Goal: Task Accomplishment & Management: Use online tool/utility

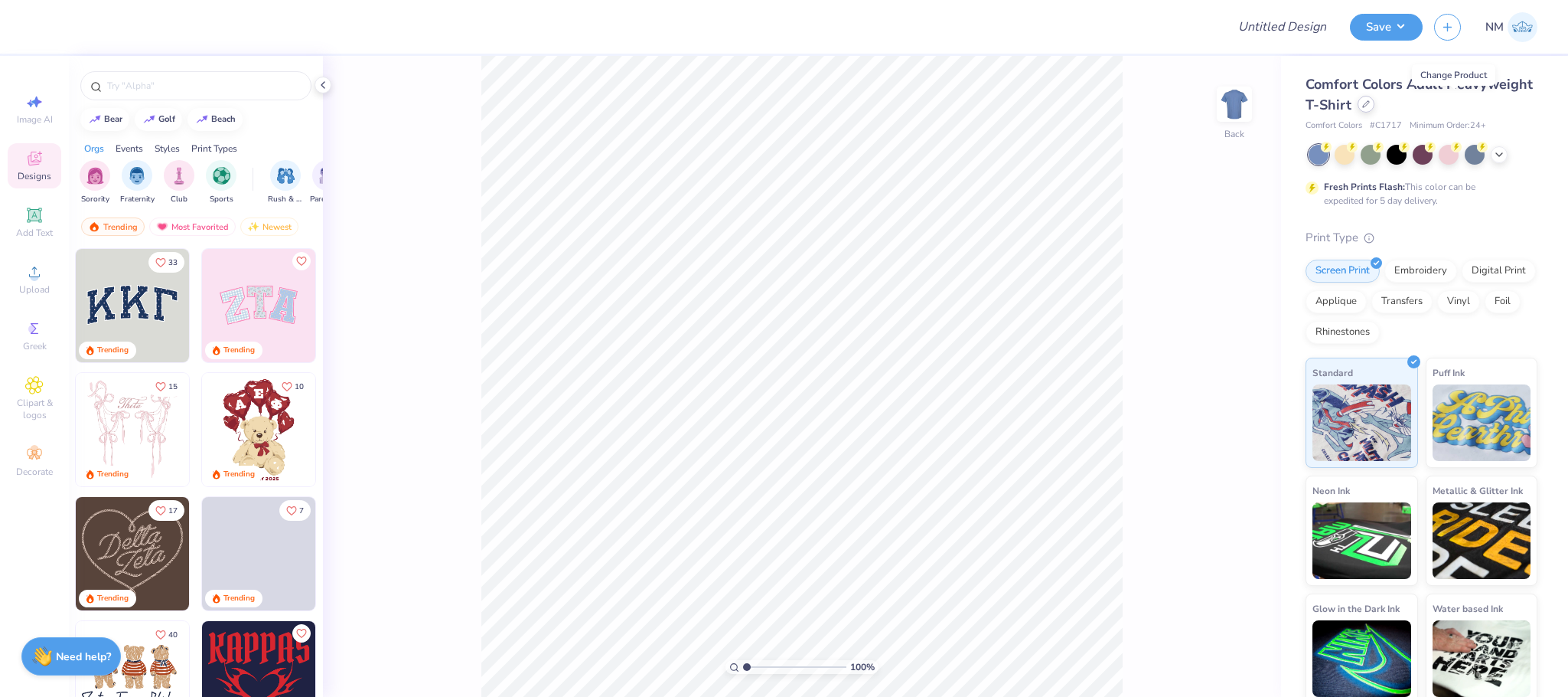
click at [1370, 104] on icon at bounding box center [1365, 104] width 6 height 6
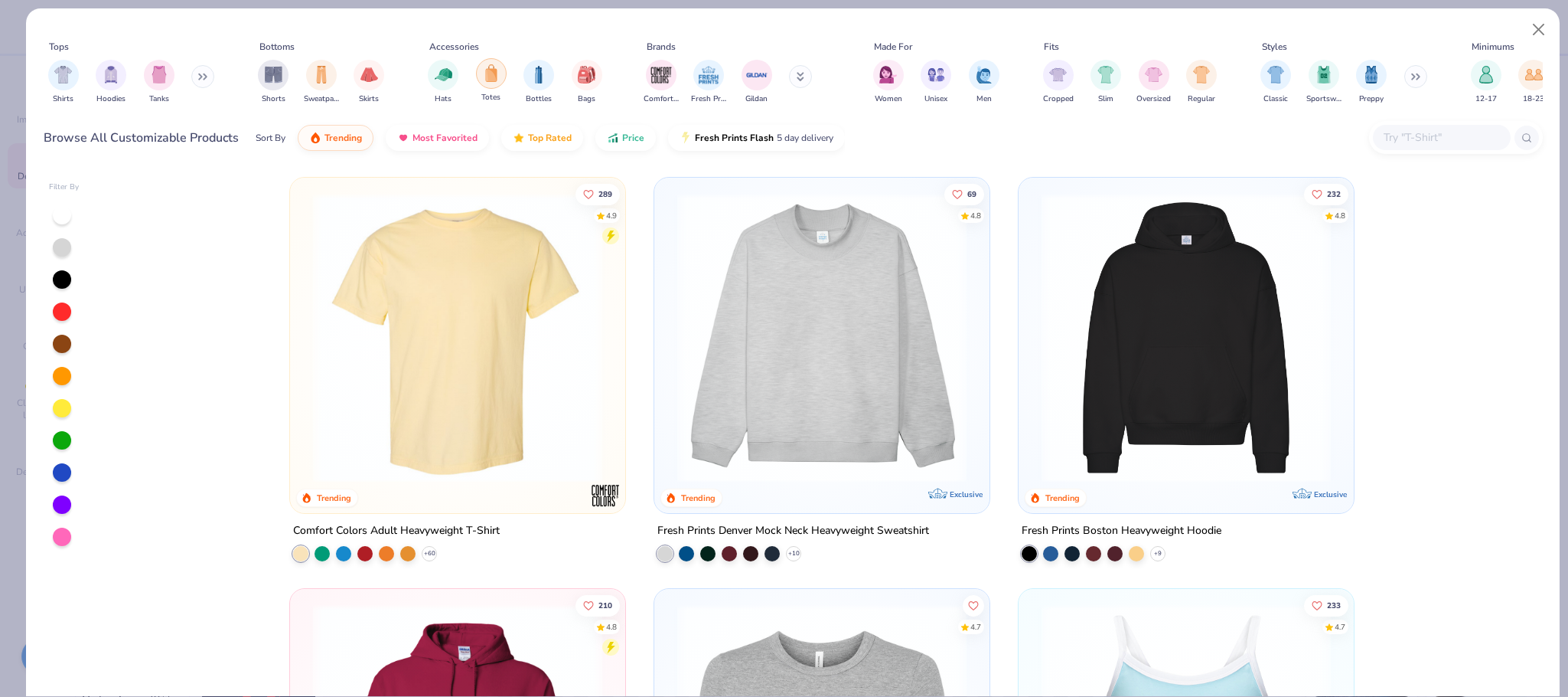
click at [493, 72] on img "filter for Totes" at bounding box center [491, 73] width 16 height 17
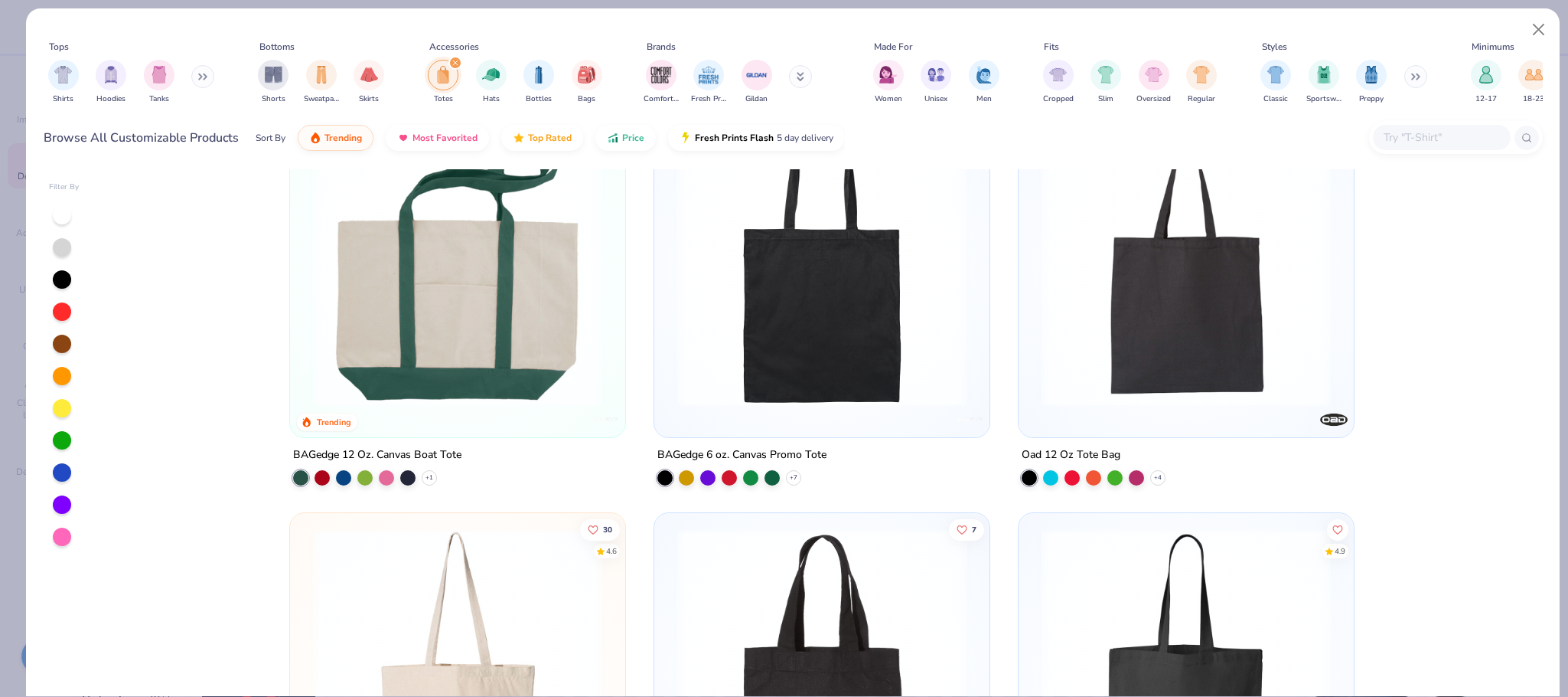
scroll to position [58, 0]
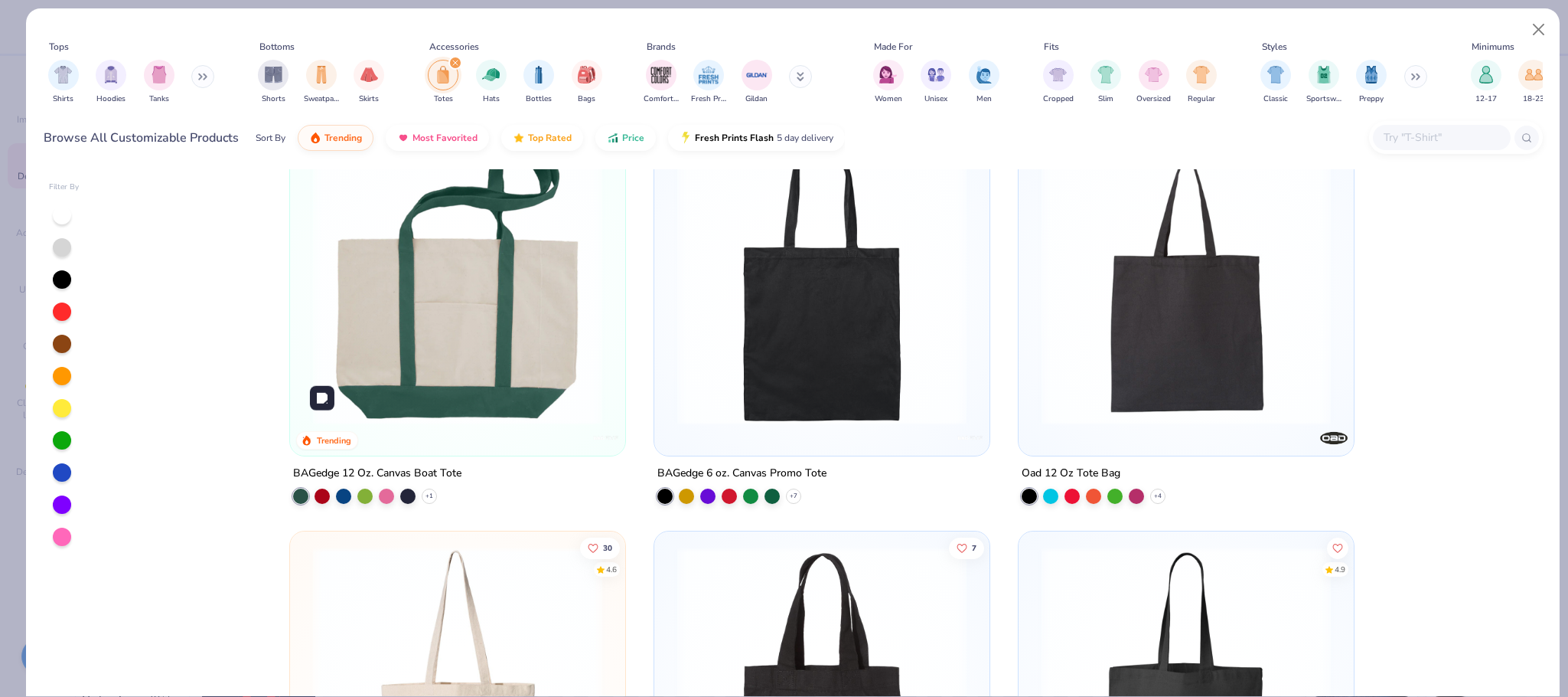
click at [469, 334] on img at bounding box center [458, 279] width 305 height 289
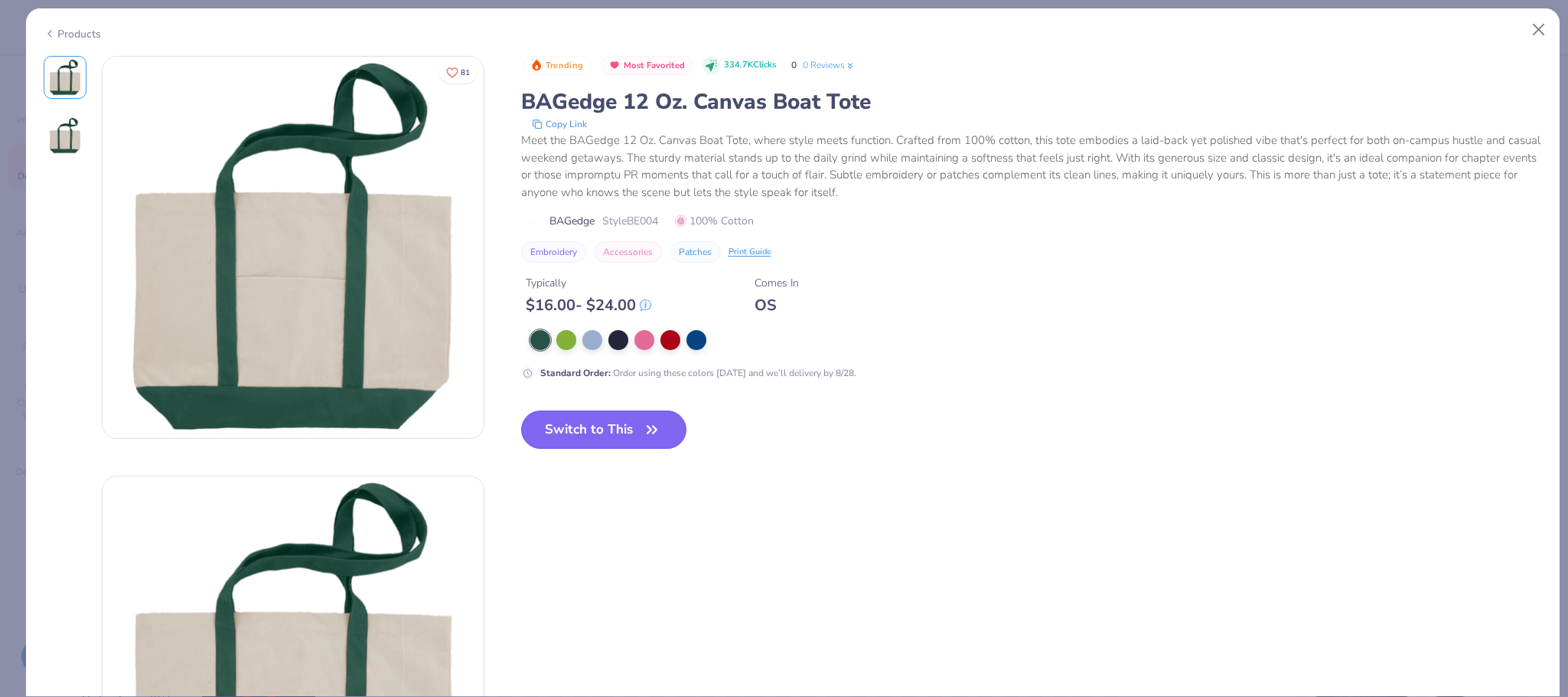
click at [598, 432] on button "Switch to This" at bounding box center [604, 429] width 166 height 38
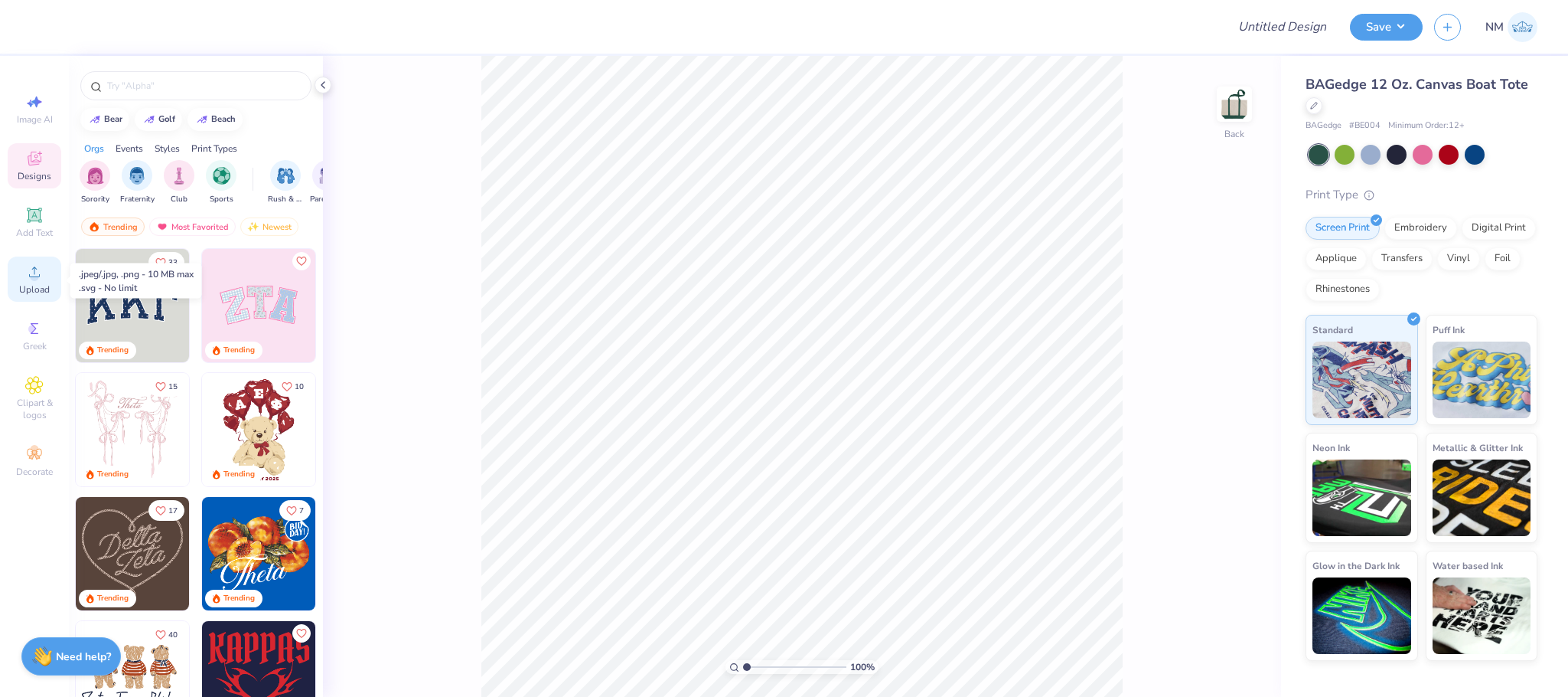
click at [23, 278] on div "Upload" at bounding box center [34, 278] width 54 height 45
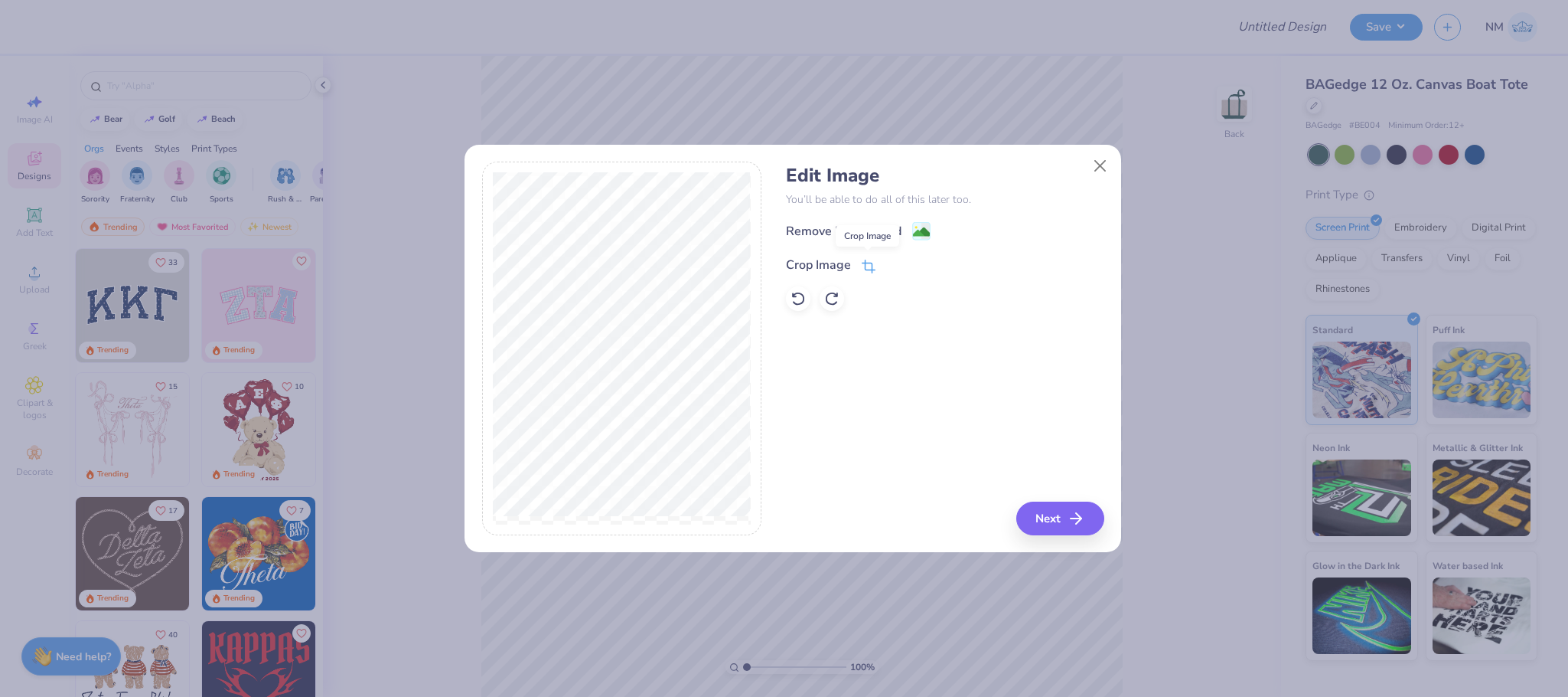
click at [873, 262] on icon at bounding box center [868, 266] width 14 height 14
click at [892, 264] on polyline at bounding box center [894, 264] width 6 height 5
click at [922, 234] on image at bounding box center [922, 233] width 16 height 16
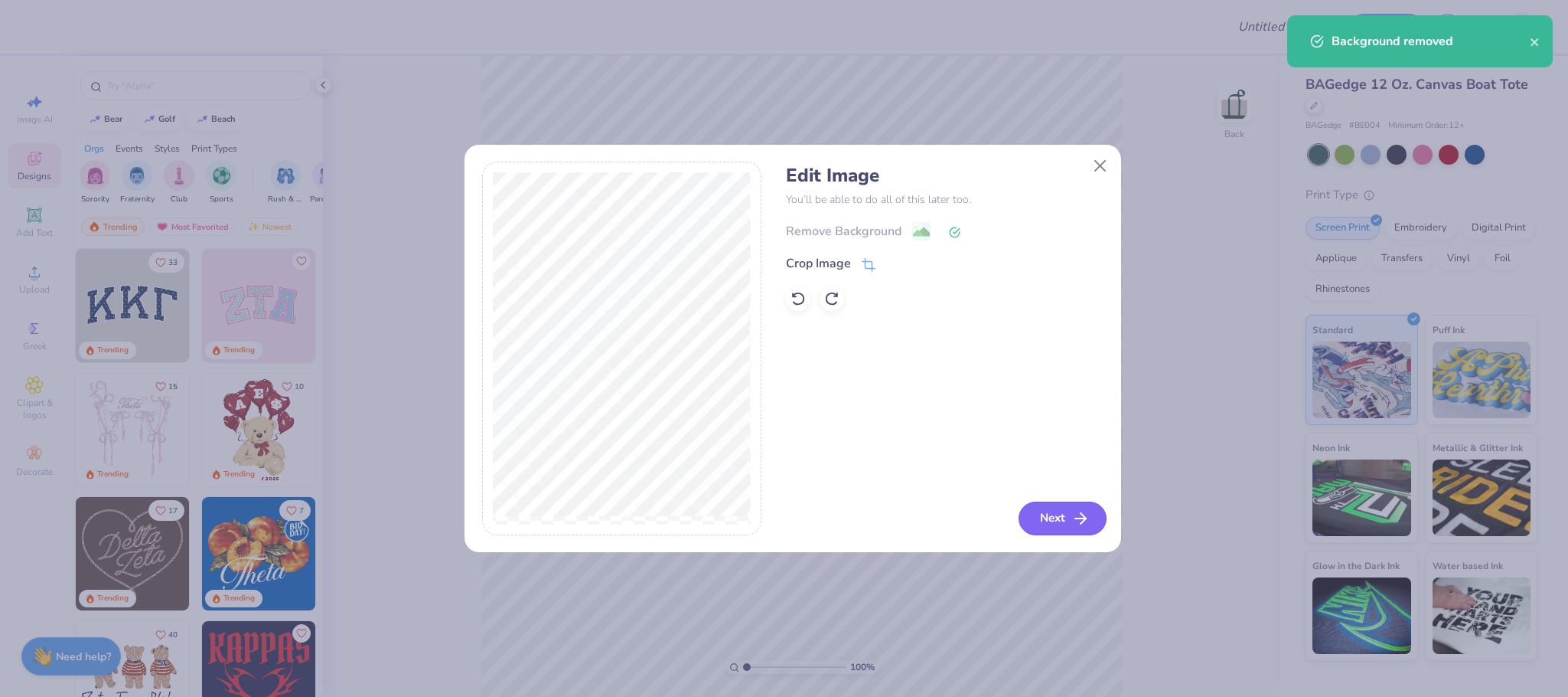
click at [1064, 512] on button "Next" at bounding box center [1062, 518] width 88 height 34
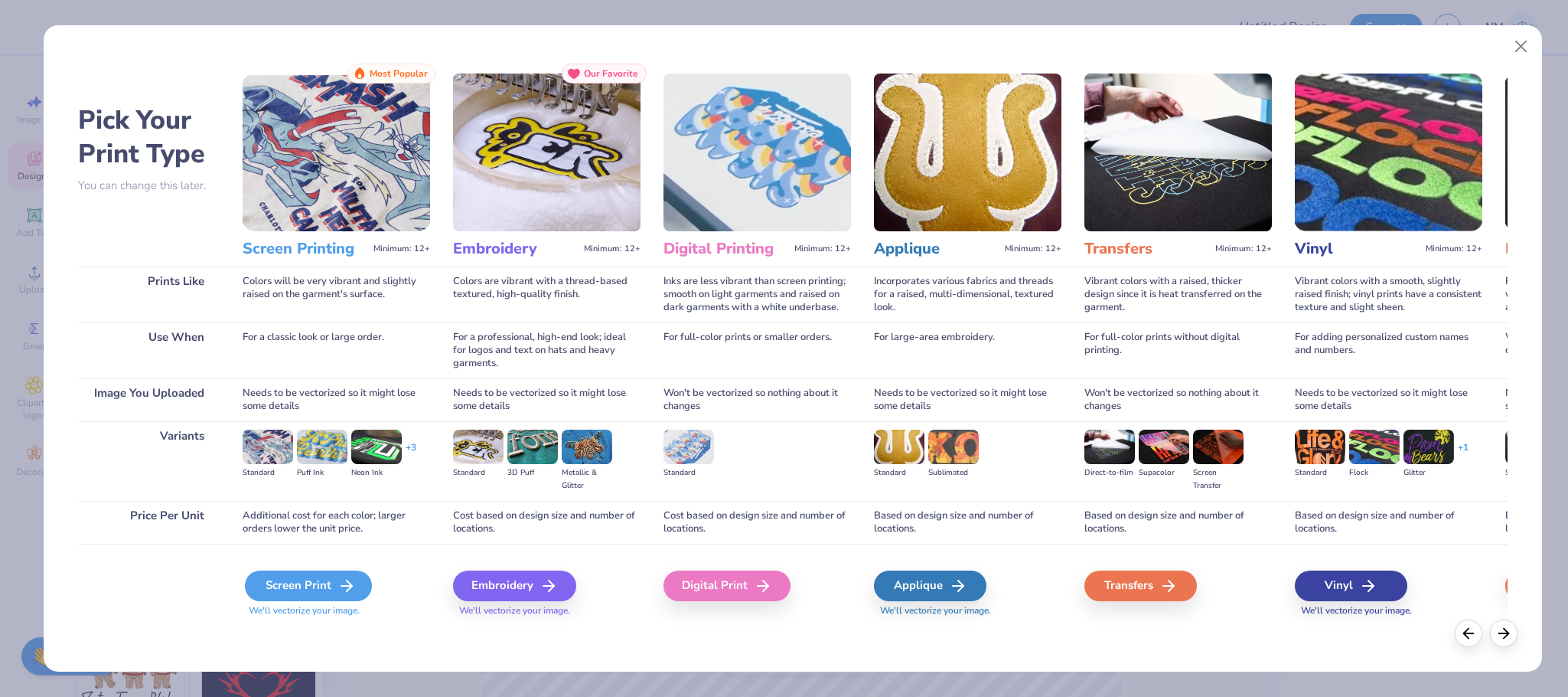
click at [287, 589] on div "Screen Print" at bounding box center [308, 585] width 127 height 30
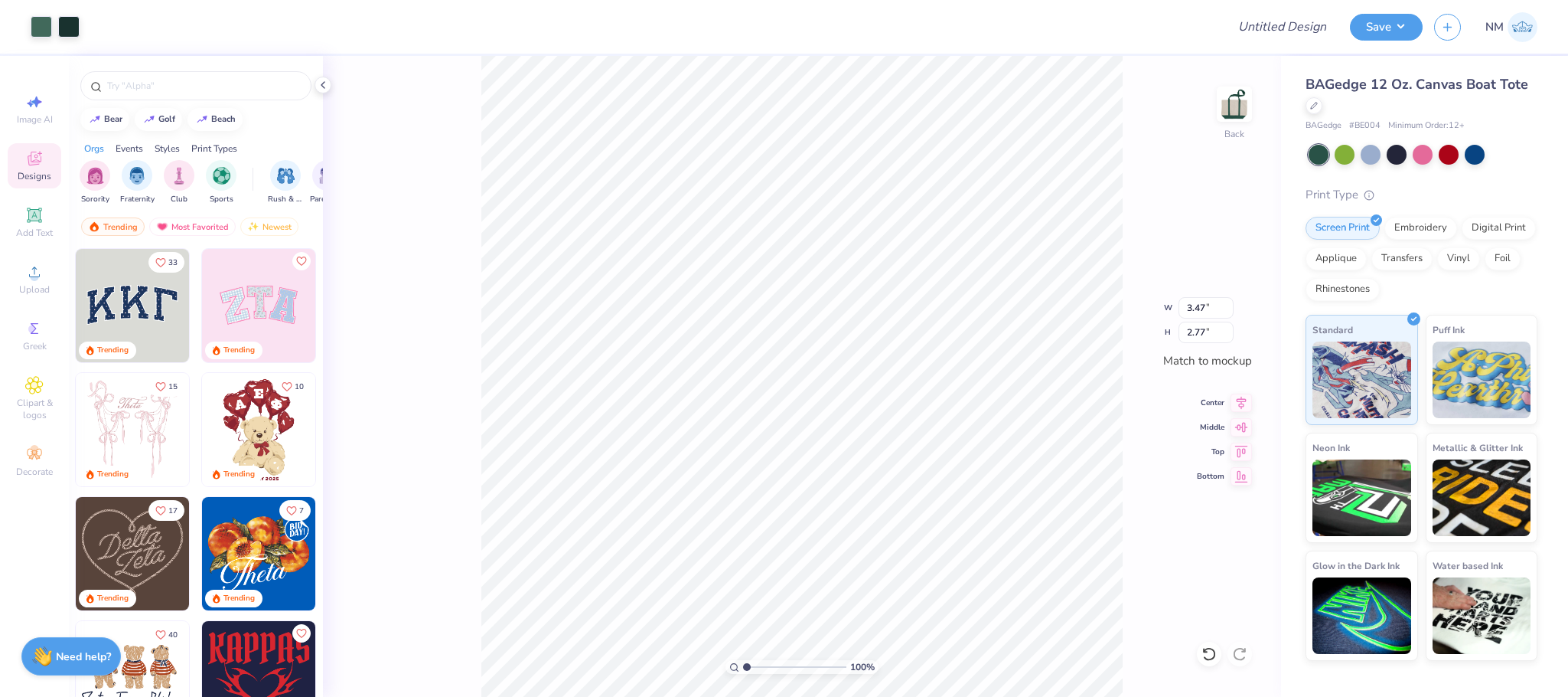
type input "3.47"
click at [1415, 23] on button "Save" at bounding box center [1386, 25] width 72 height 27
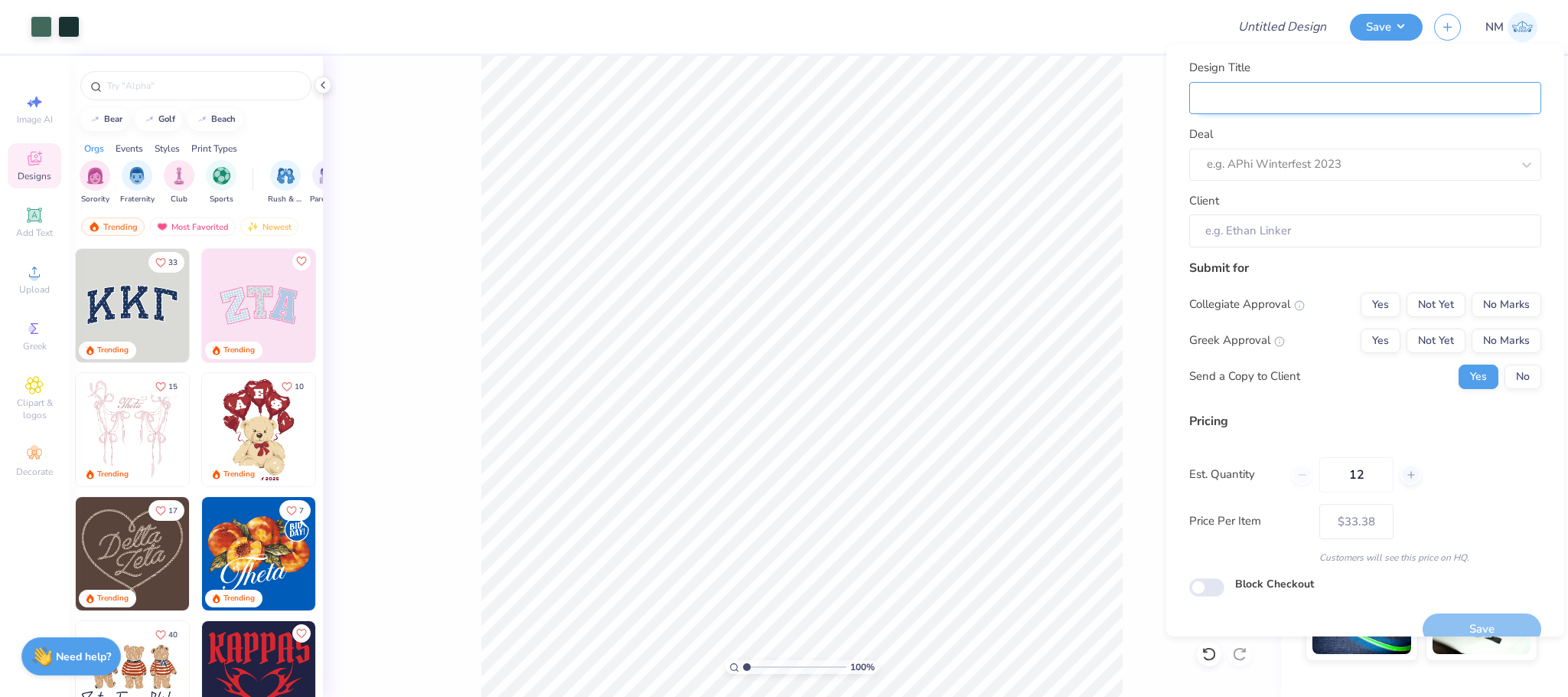
click at [1335, 92] on input "Design Title" at bounding box center [1365, 98] width 352 height 33
type input "SASA"
type input "[PERSON_NAME]"
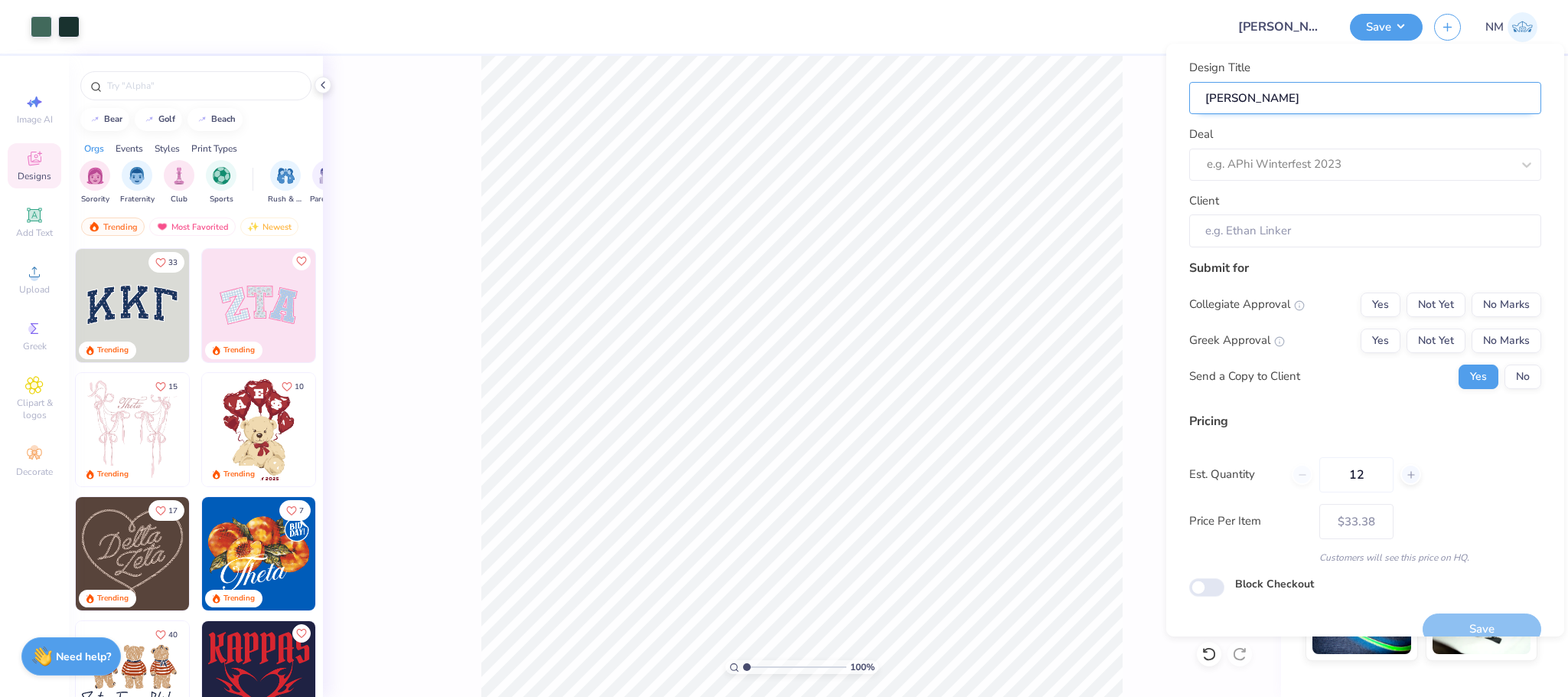
type input "SASA UC"
type input "SASA UCL"
type input "SASA UCLA"
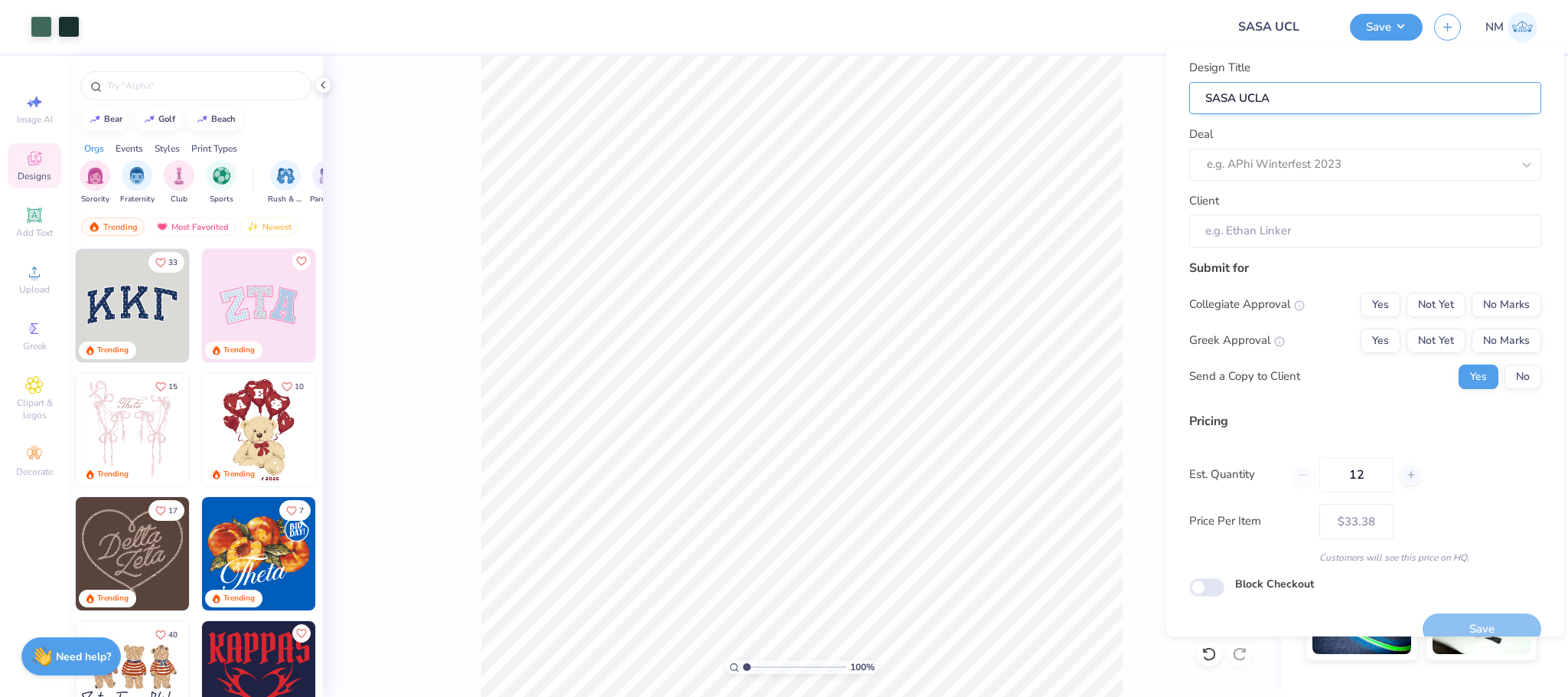
type input "SASA UCLA"
click at [1283, 161] on div at bounding box center [1359, 164] width 305 height 21
click at [1286, 202] on div "SASA at [GEOGRAPHIC_DATA] Day Merch 2025 (T1)" at bounding box center [1365, 205] width 340 height 26
type input "SAS"
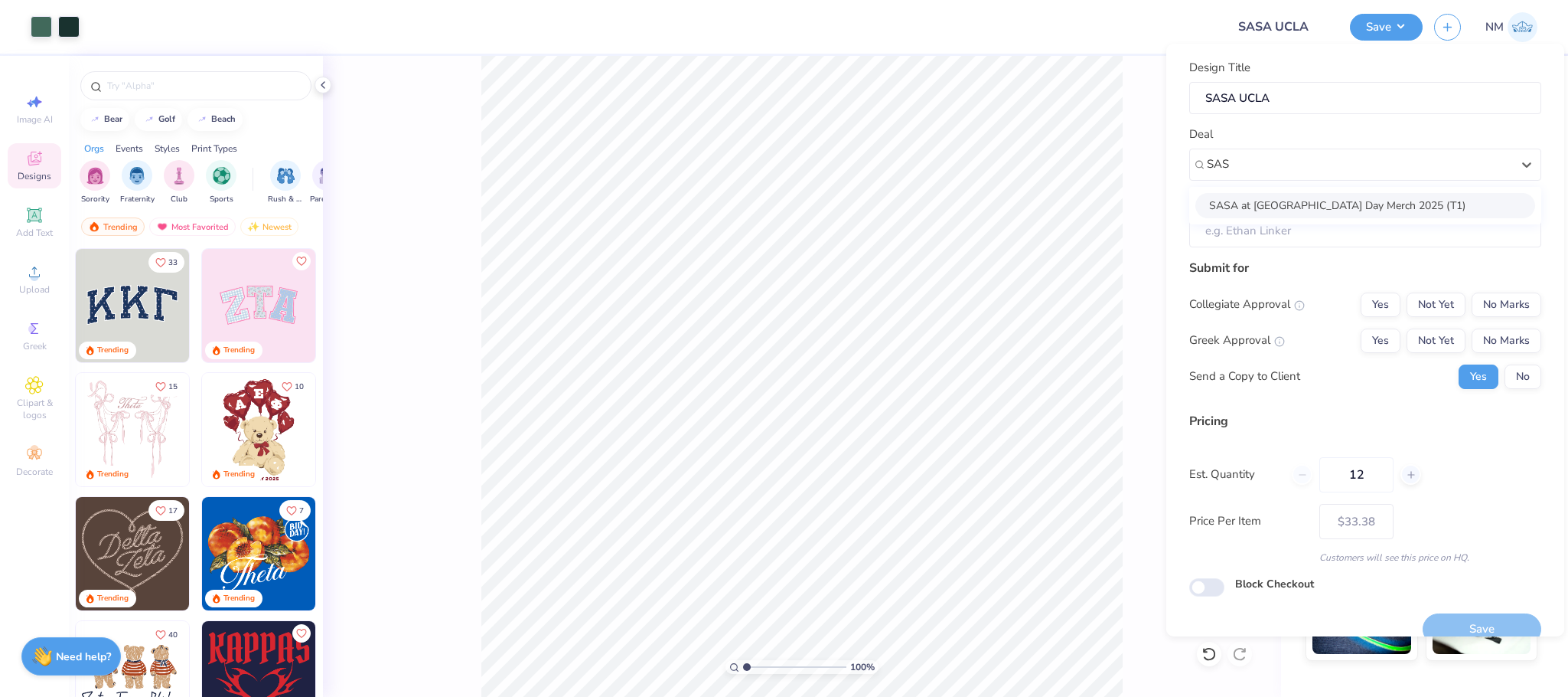
type input "[PERSON_NAME]"
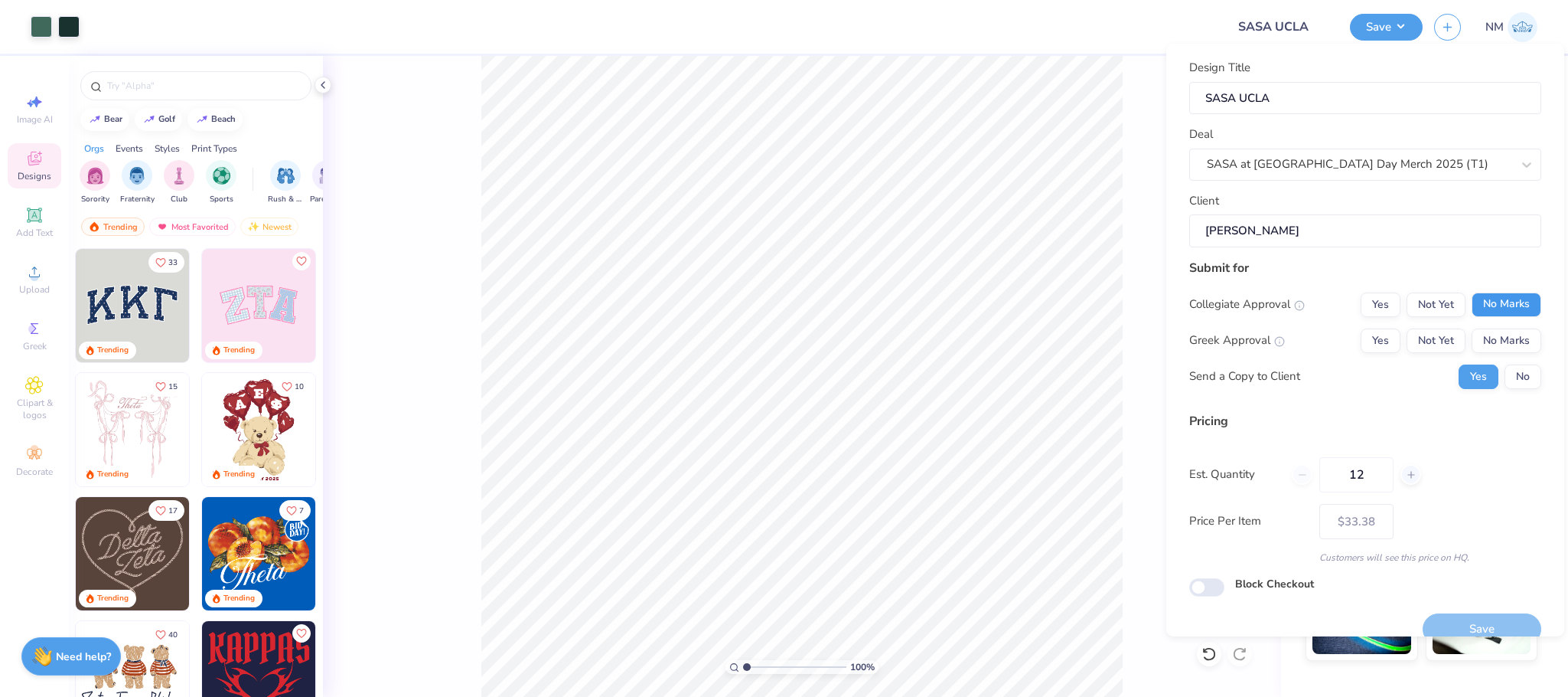
click at [1504, 298] on button "No Marks" at bounding box center [1506, 305] width 70 height 25
click at [1498, 336] on button "No Marks" at bounding box center [1506, 341] width 70 height 25
type input "$33.38"
click at [1374, 473] on input "12" at bounding box center [1356, 475] width 74 height 35
type input "1"
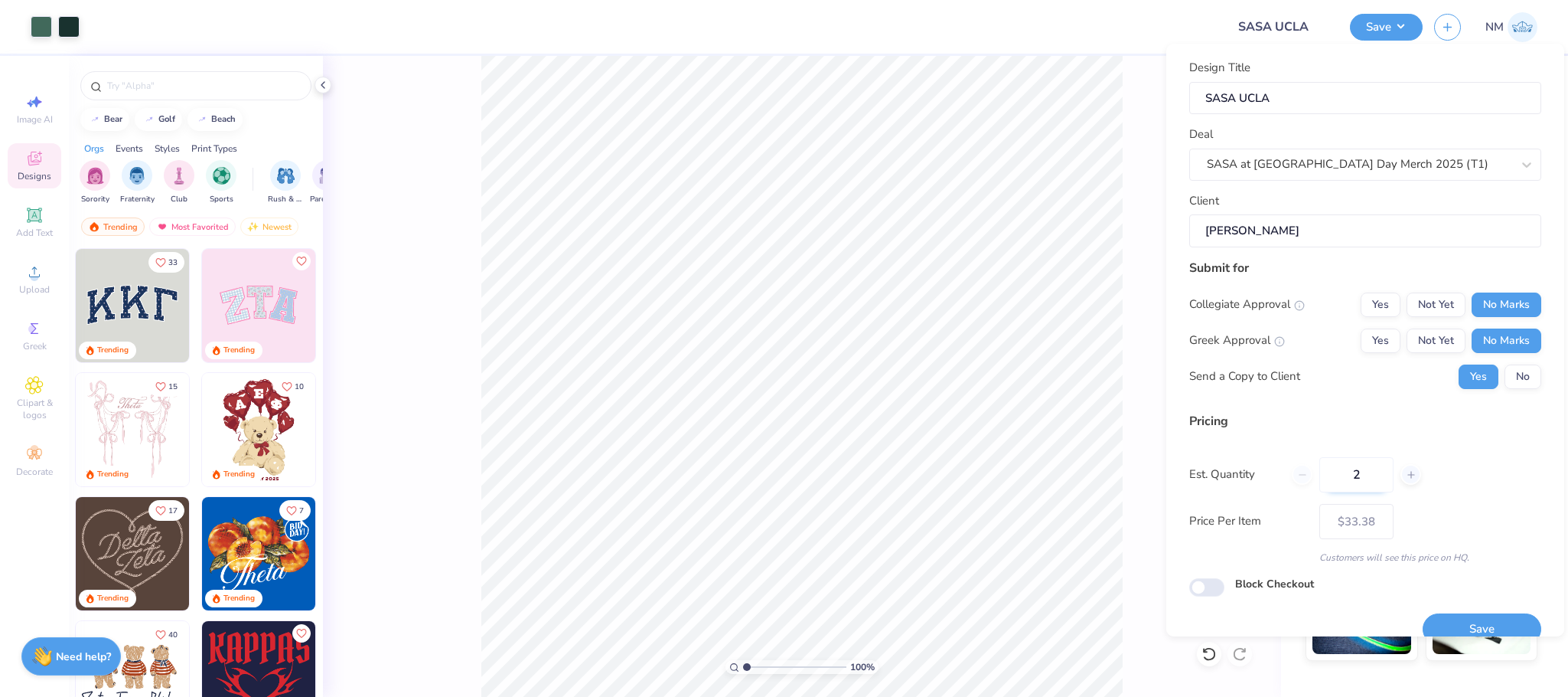
type input "24"
type input "– –"
type input "17"
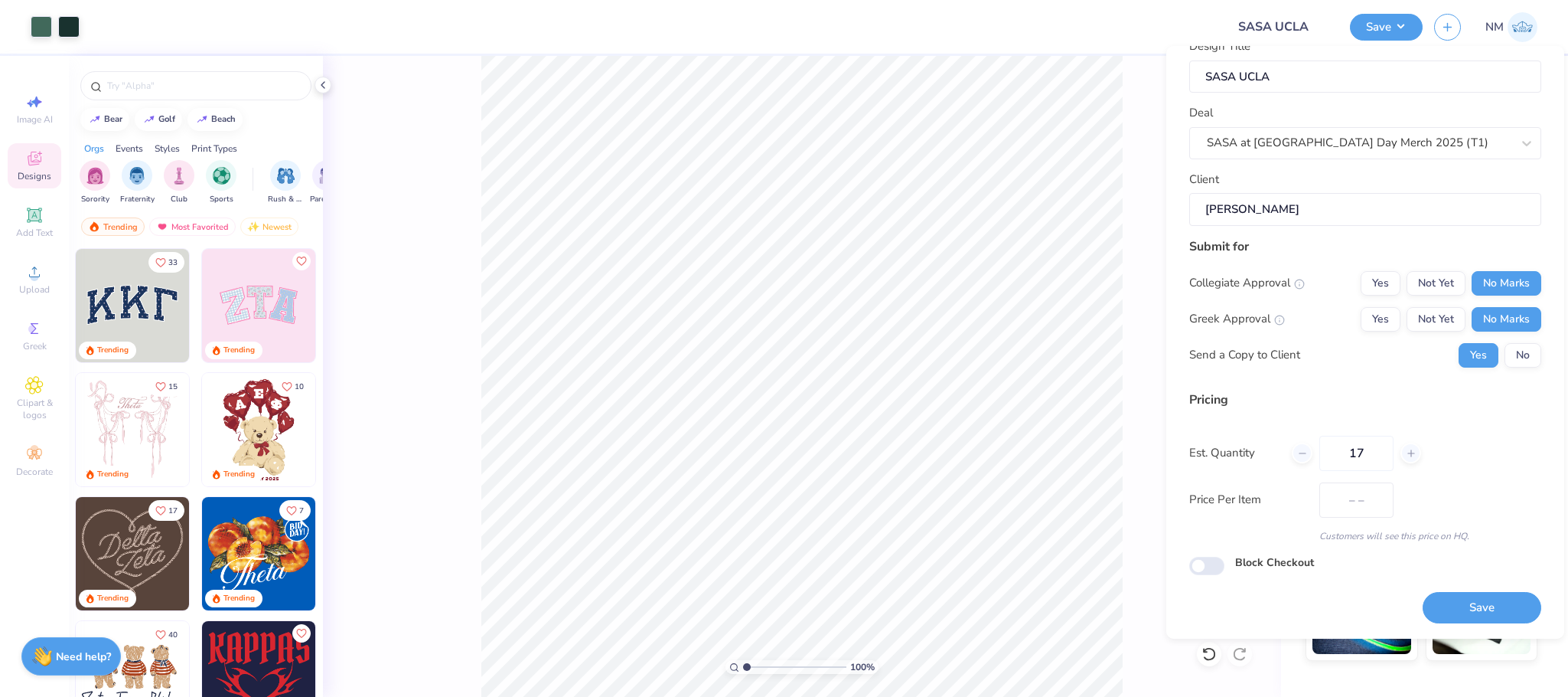
type input "$29.83"
type input "1"
type input "24"
type input "$22.99"
type input "24"
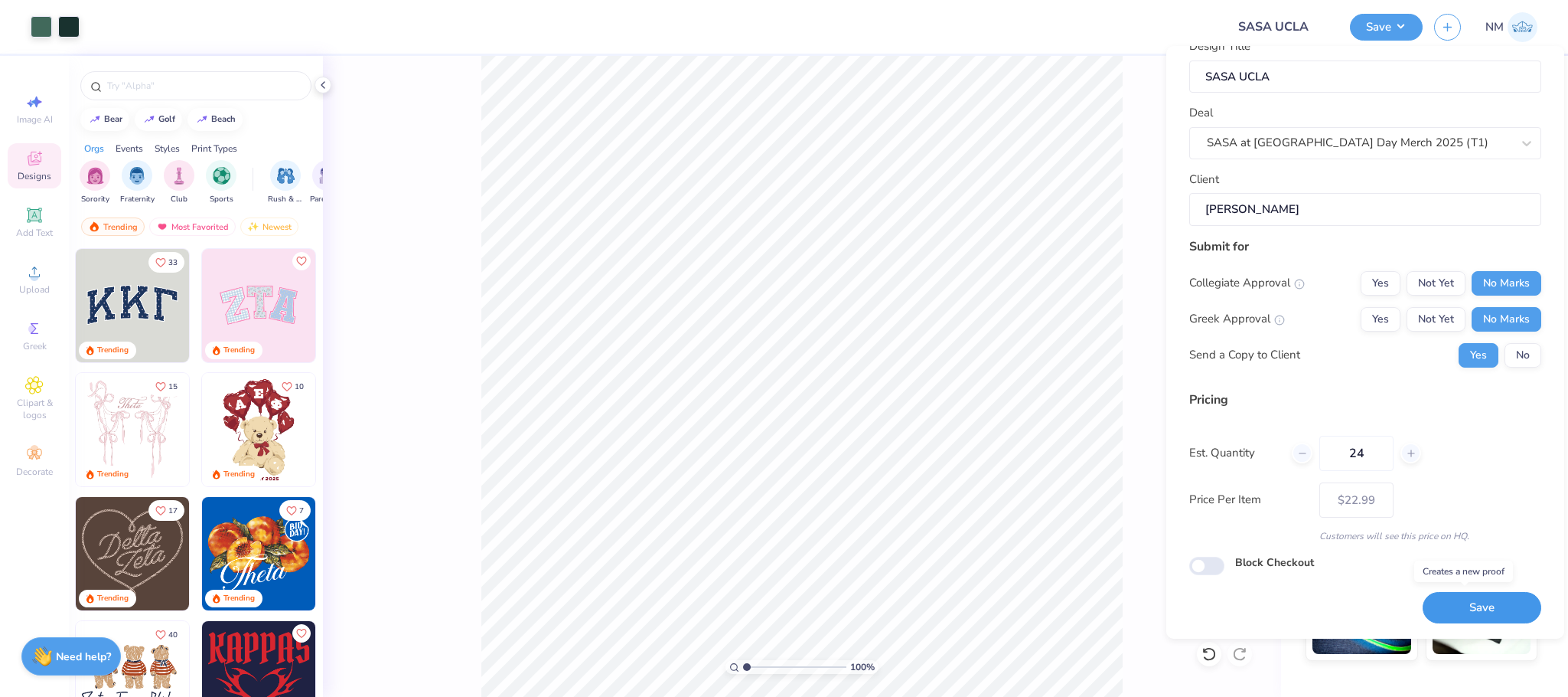
click at [1488, 595] on button "Save" at bounding box center [1482, 607] width 119 height 31
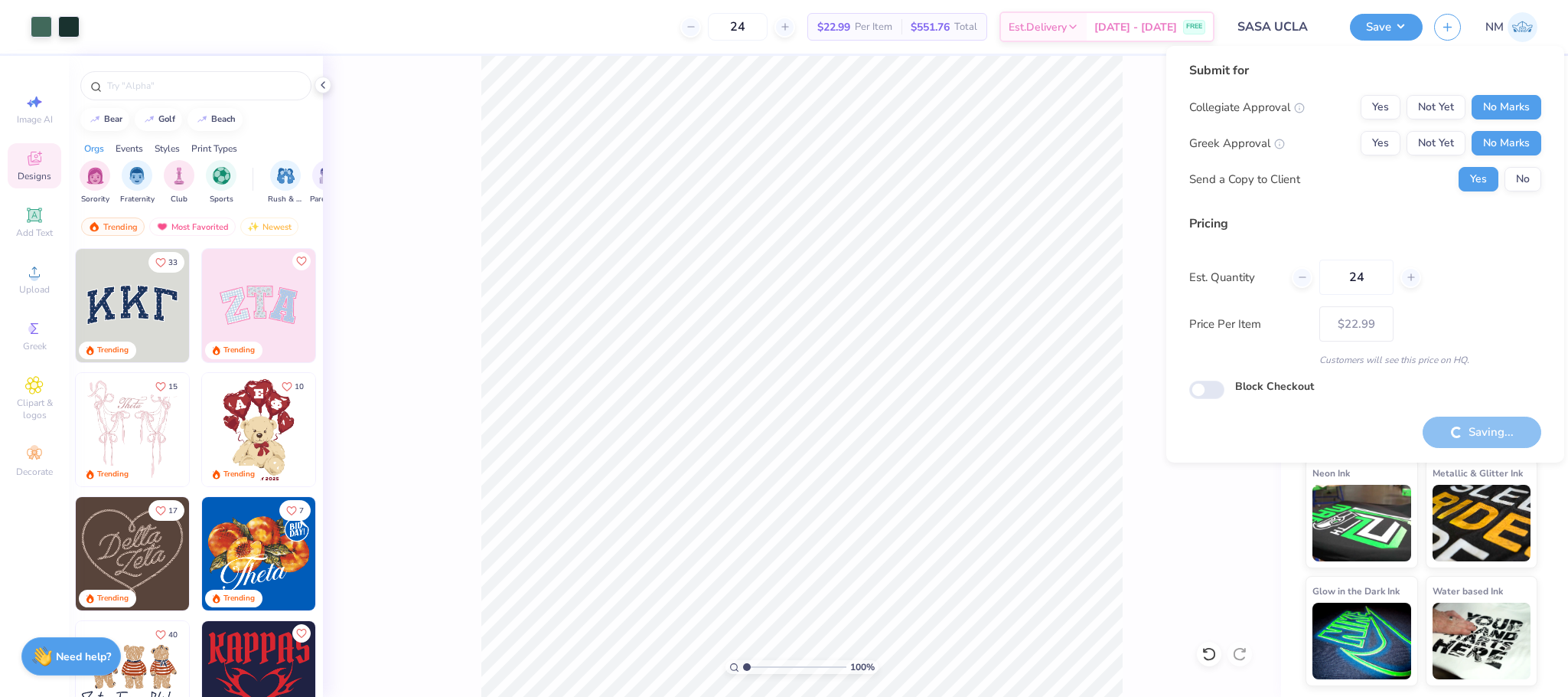
type input "– –"
checkbox input "true"
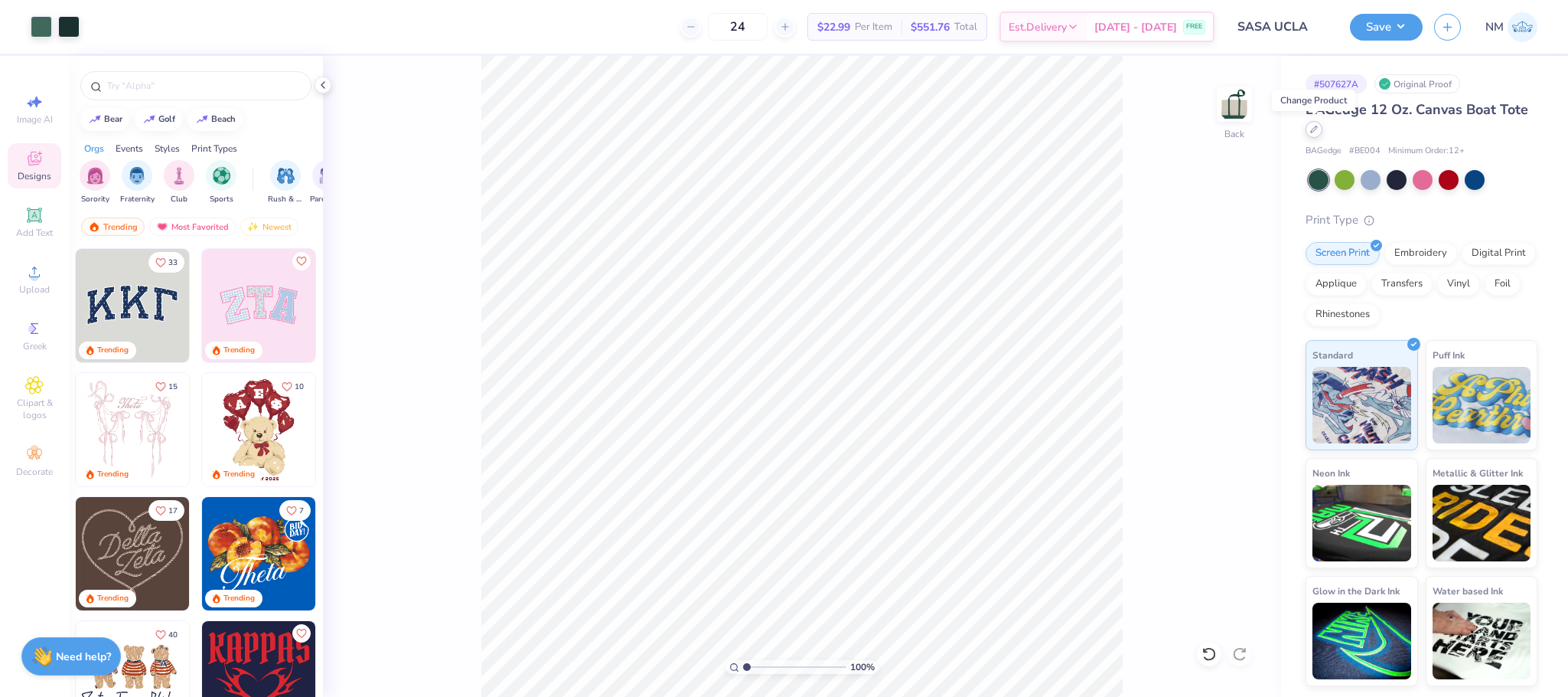
click at [1316, 129] on icon at bounding box center [1314, 129] width 7 height 7
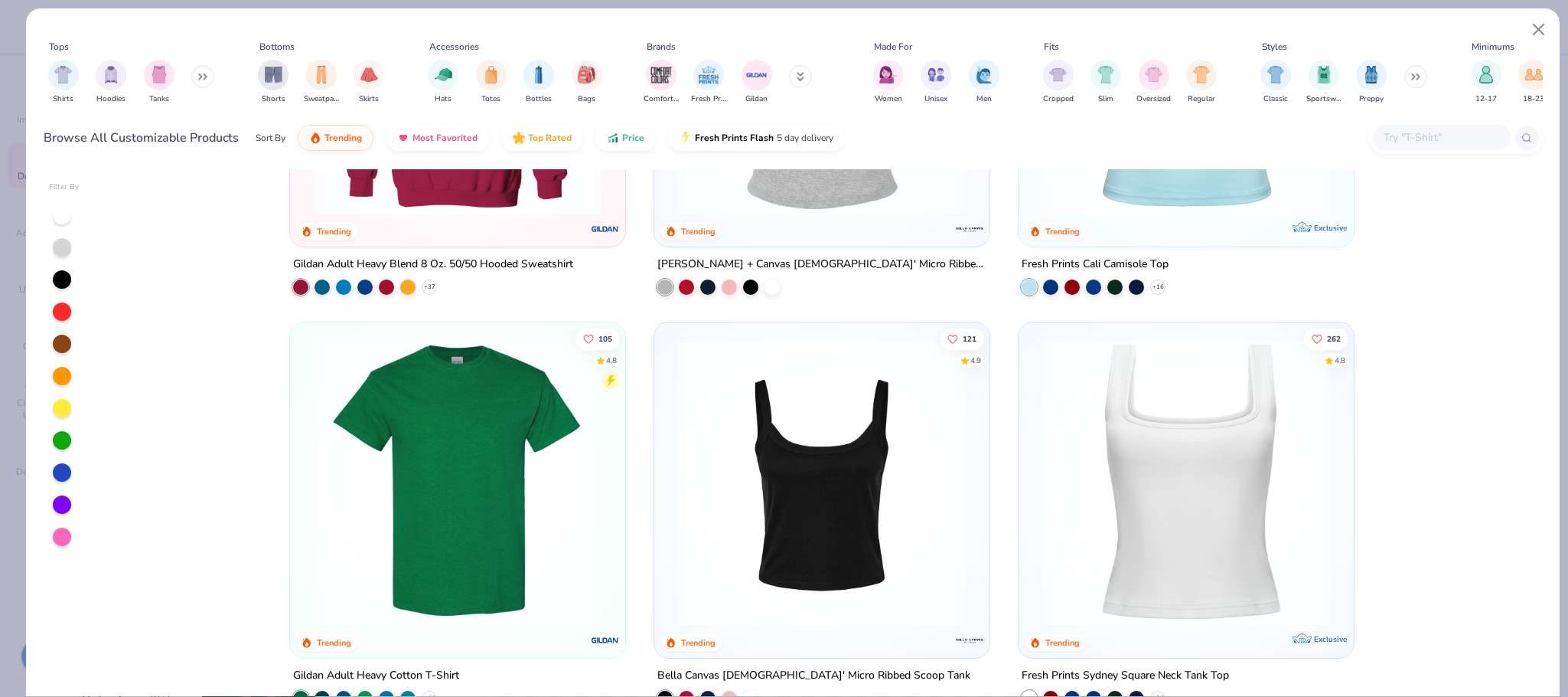
scroll to position [709, 0]
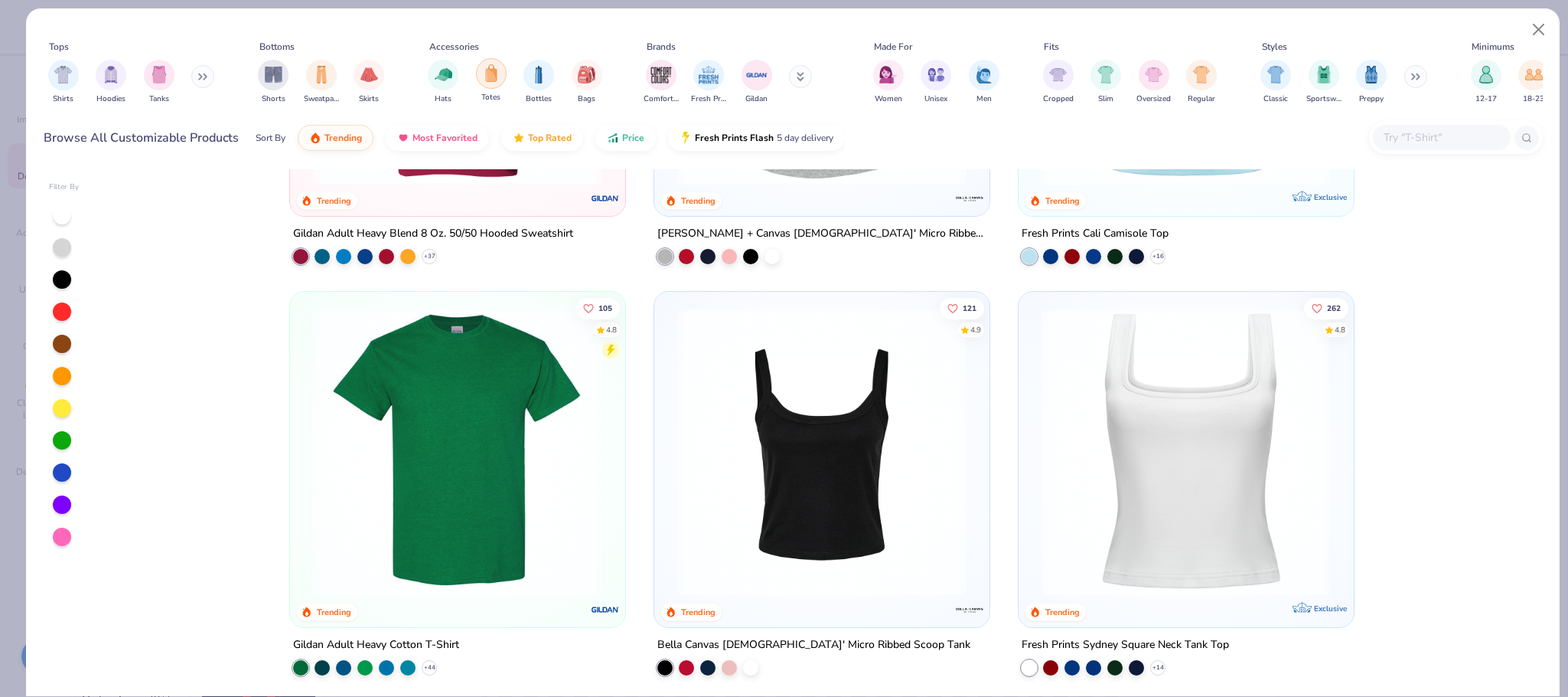
click at [492, 83] on div "filter for Totes" at bounding box center [491, 73] width 30 height 30
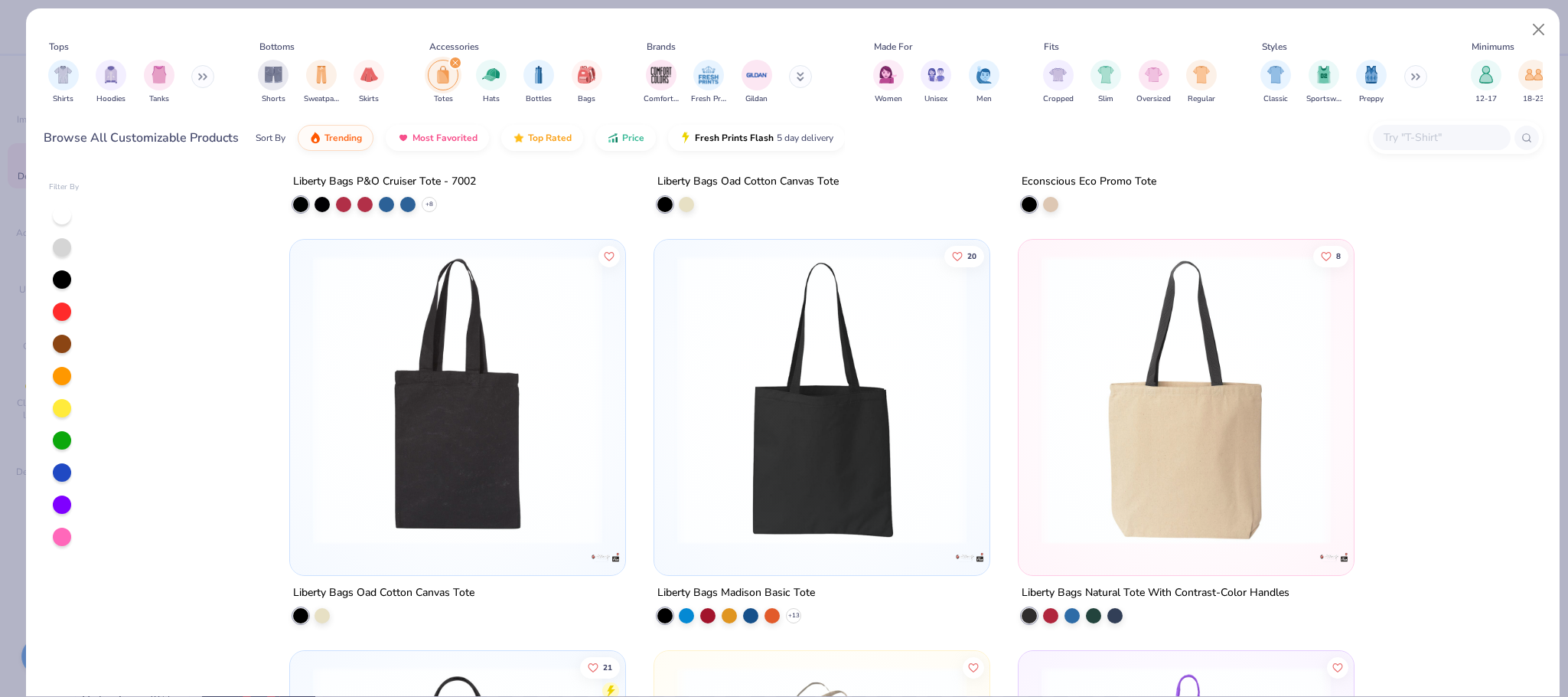
scroll to position [1167, 0]
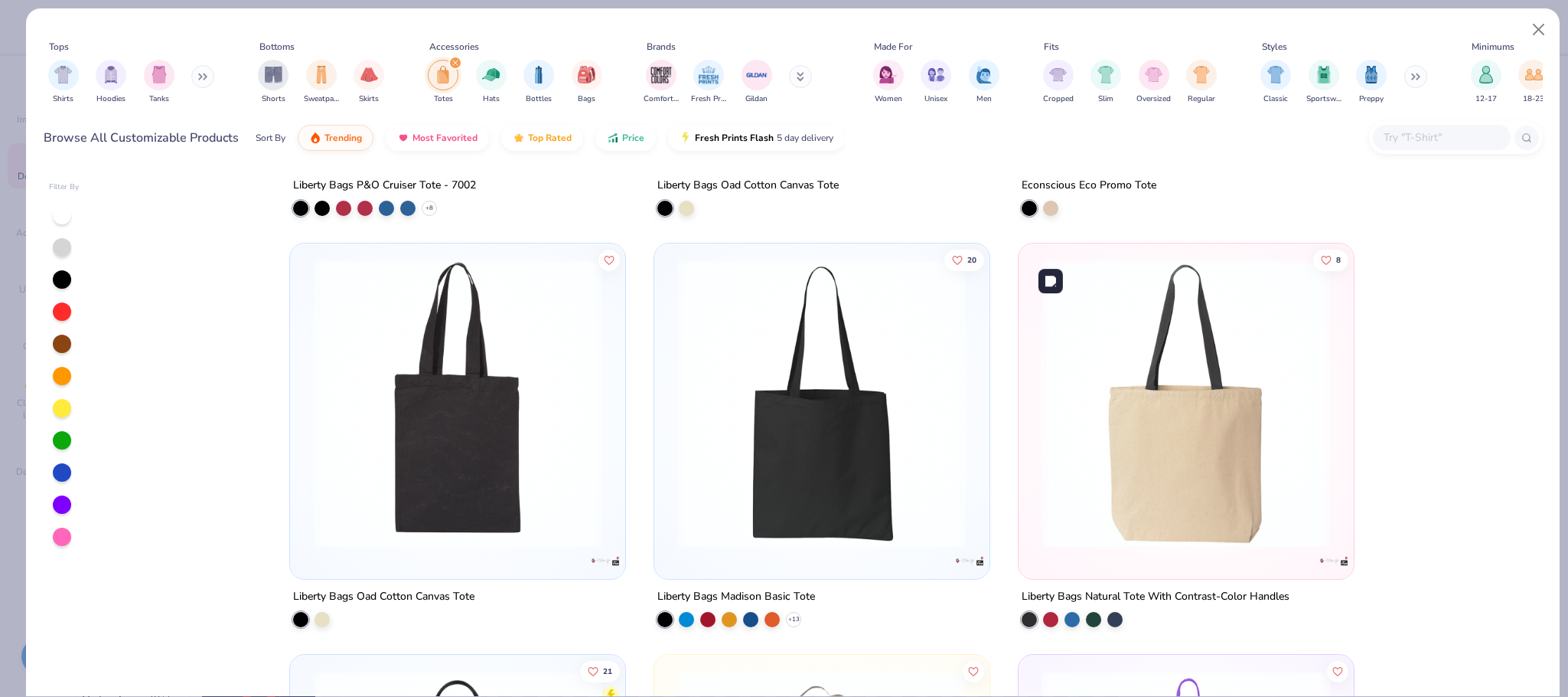
click at [1132, 339] on img at bounding box center [1186, 403] width 305 height 289
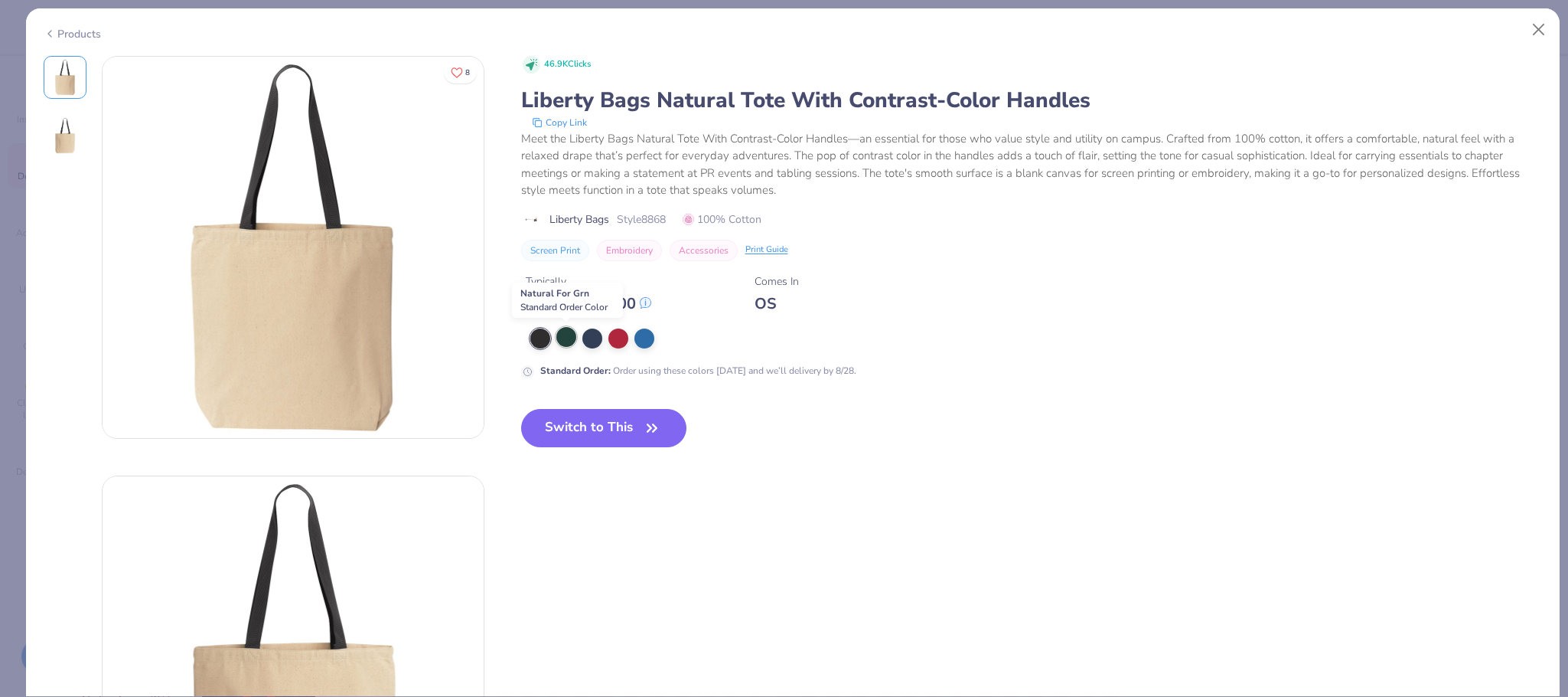
click at [563, 342] on div at bounding box center [567, 337] width 20 height 20
click at [590, 425] on button "Switch to This" at bounding box center [604, 428] width 166 height 38
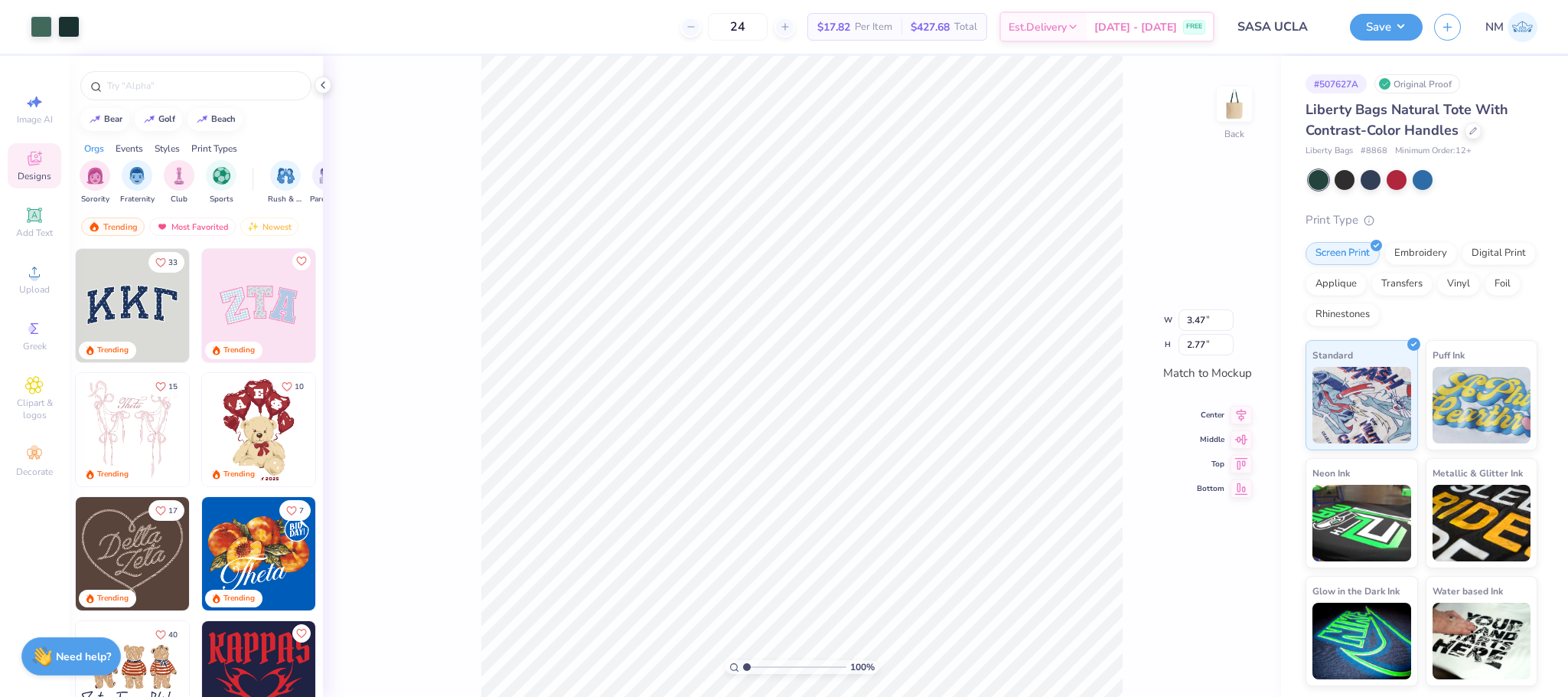
type input "6.82"
type input "5.45"
click at [1383, 35] on button "Save" at bounding box center [1386, 25] width 72 height 27
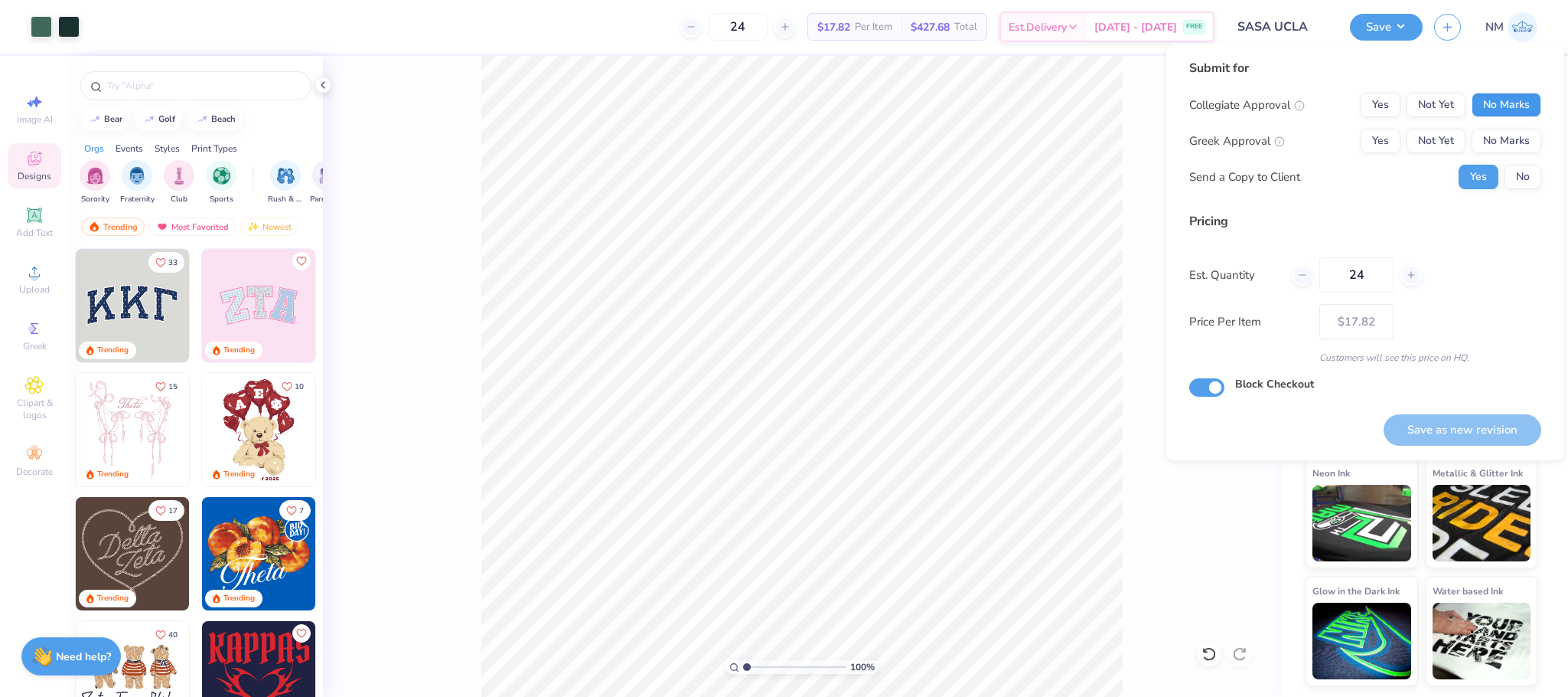
click at [1515, 110] on button "No Marks" at bounding box center [1506, 105] width 70 height 25
click at [1501, 143] on button "No Marks" at bounding box center [1506, 141] width 70 height 25
click at [1447, 419] on button "Save as new revision" at bounding box center [1462, 430] width 157 height 31
type input "$17.82"
